Goal: Entertainment & Leisure: Consume media (video, audio)

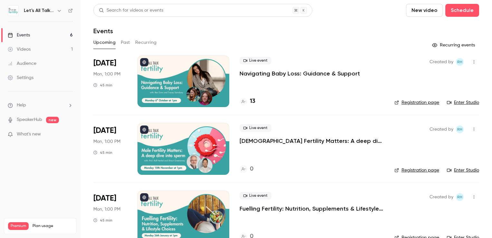
click at [62, 11] on button "button" at bounding box center [59, 11] width 8 height 8
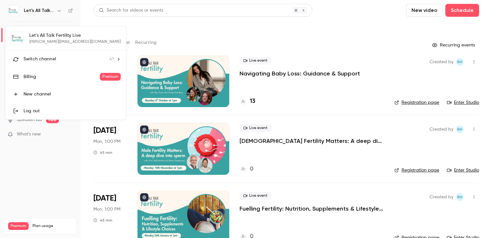
click at [43, 58] on span "Switch channel" at bounding box center [40, 59] width 33 height 7
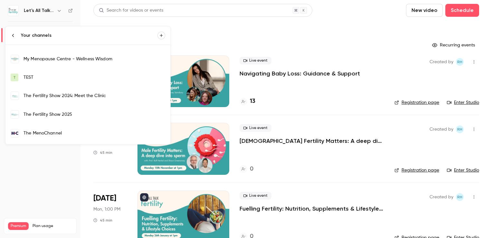
scroll to position [548, 0]
click at [55, 130] on div "The MenoChannel" at bounding box center [95, 133] width 142 height 6
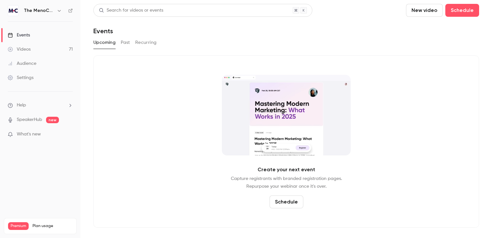
click at [122, 46] on button "Past" at bounding box center [125, 42] width 9 height 10
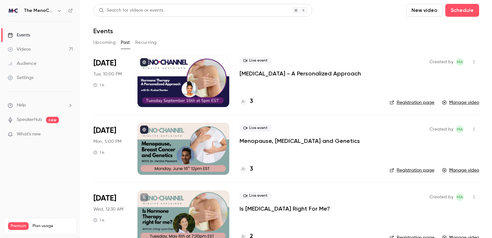
click at [178, 70] on div at bounding box center [184, 81] width 92 height 52
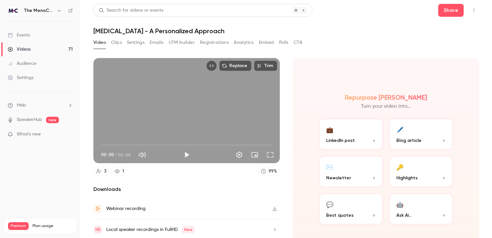
click at [119, 44] on button "Clips" at bounding box center [116, 42] width 11 height 10
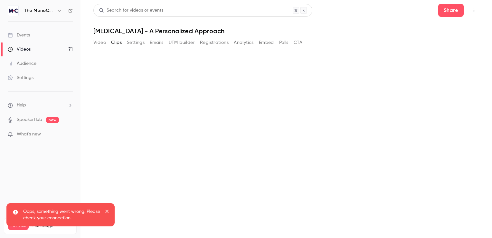
click at [108, 209] on icon "close" at bounding box center [107, 210] width 5 height 5
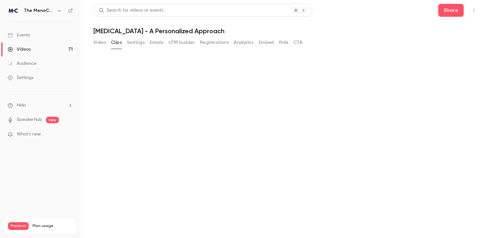
click at [117, 43] on button "Clips" at bounding box center [116, 42] width 11 height 10
click at [116, 44] on button "Clips" at bounding box center [116, 42] width 11 height 10
click at [333, 31] on h1 "[MEDICAL_DATA] - A Personalized Approach" at bounding box center [286, 31] width 386 height 8
click at [115, 42] on button "Clips" at bounding box center [116, 42] width 11 height 10
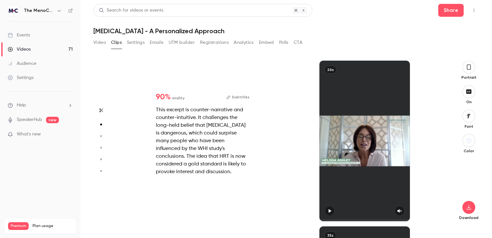
scroll to position [166, 0]
click at [400, 210] on div at bounding box center [365, 141] width 90 height 160
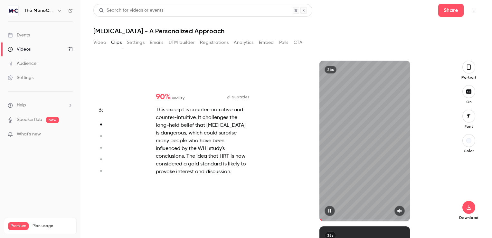
click at [396, 205] on div "26s" at bounding box center [365, 141] width 90 height 160
click at [401, 211] on icon "button" at bounding box center [399, 210] width 5 height 5
click at [332, 209] on icon "button" at bounding box center [329, 210] width 5 height 5
type input "***"
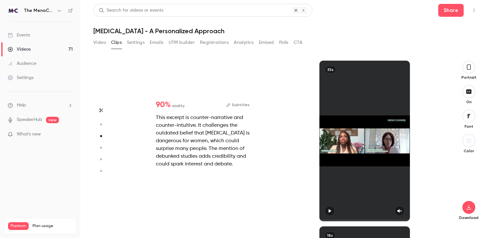
type input "*"
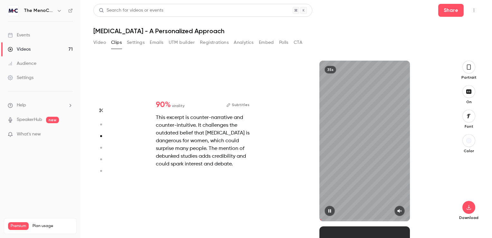
click at [402, 212] on icon "button" at bounding box center [399, 210] width 5 height 5
type input "*"
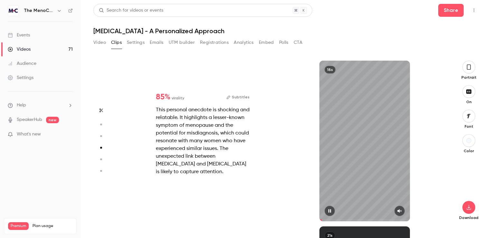
click at [400, 210] on icon "button" at bounding box center [400, 211] width 4 height 4
type input "*"
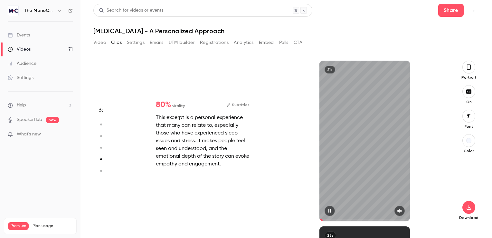
click at [403, 211] on button "button" at bounding box center [400, 211] width 10 height 10
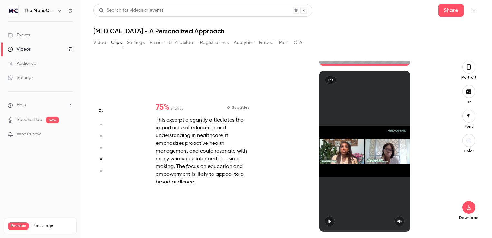
type input "*"
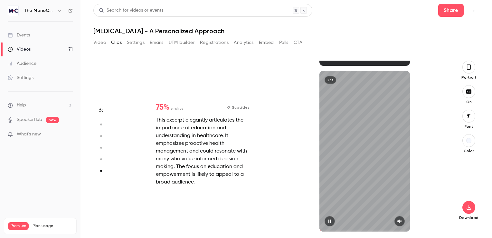
click at [400, 223] on icon "button" at bounding box center [399, 221] width 5 height 5
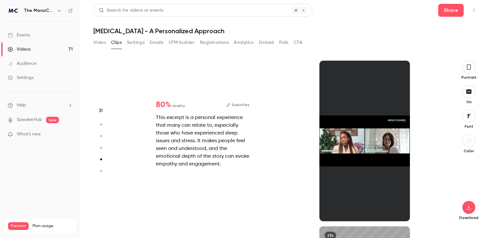
type input "*"
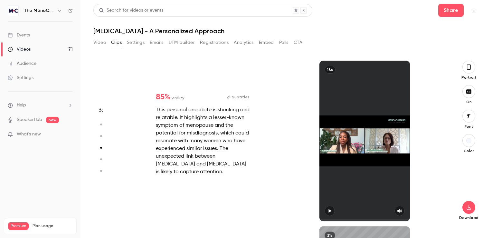
type input "*"
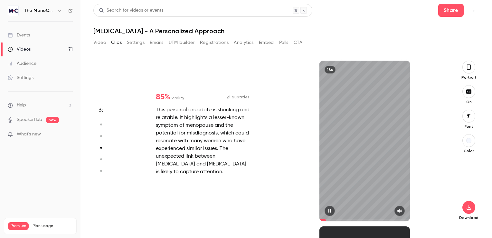
type input "*"
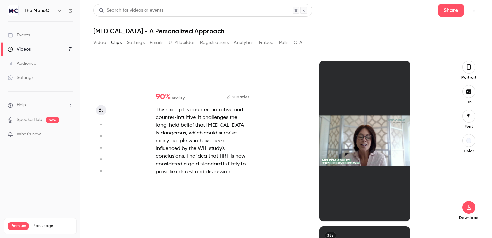
scroll to position [166, 0]
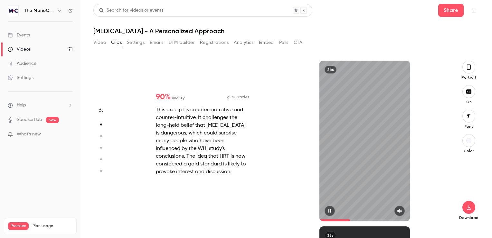
type input "*"
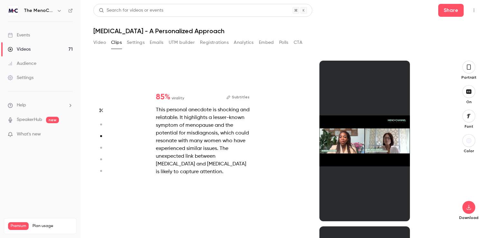
type input "*"
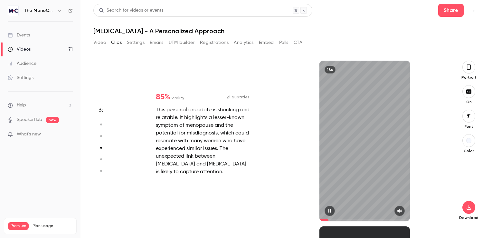
scroll to position [663, 0]
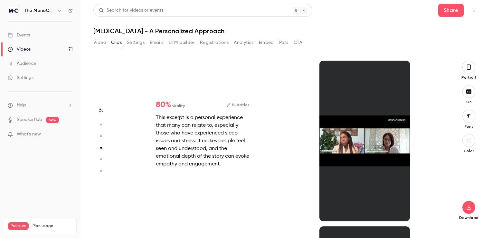
type input "*"
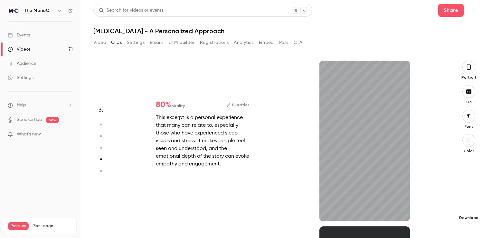
click at [468, 207] on icon "button" at bounding box center [469, 207] width 8 height 5
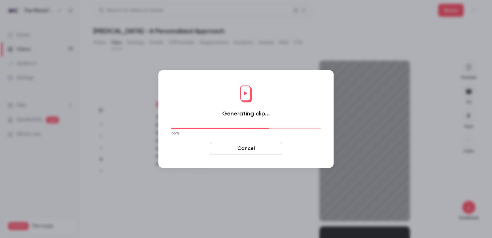
type input "****"
